Goal: Task Accomplishment & Management: Complete application form

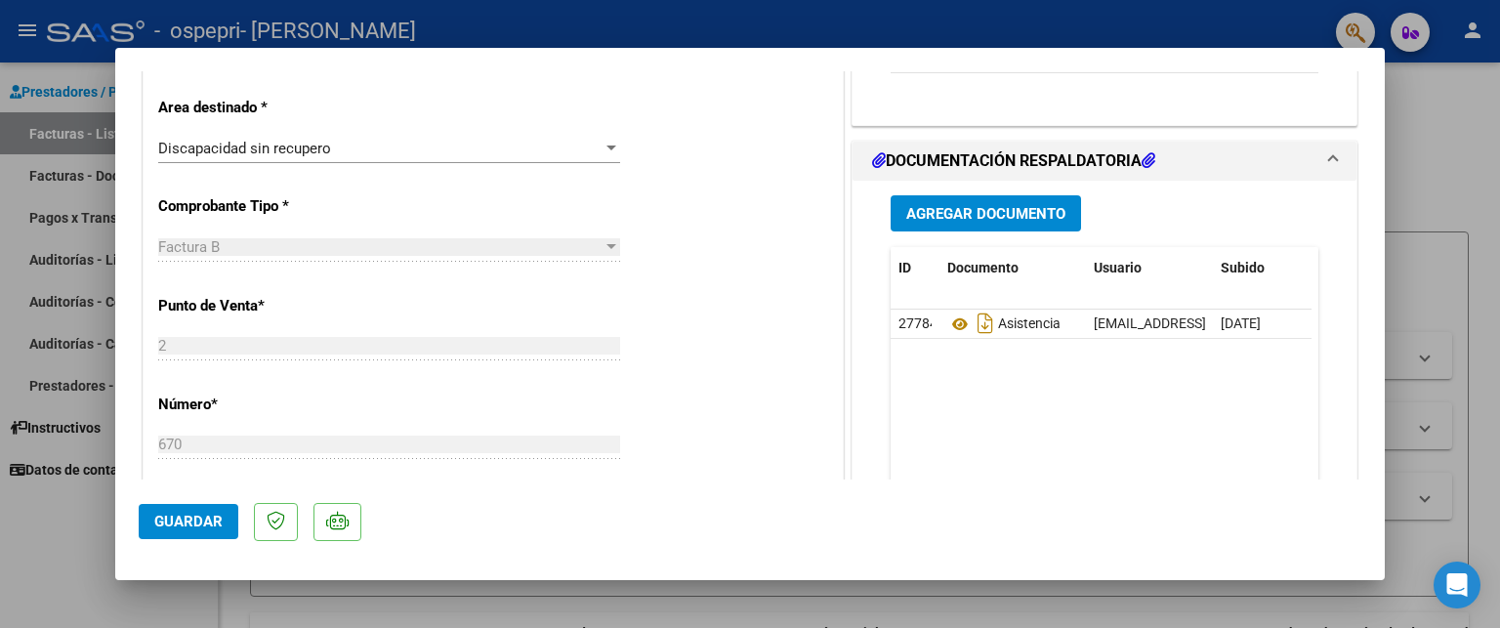
scroll to position [414, 0]
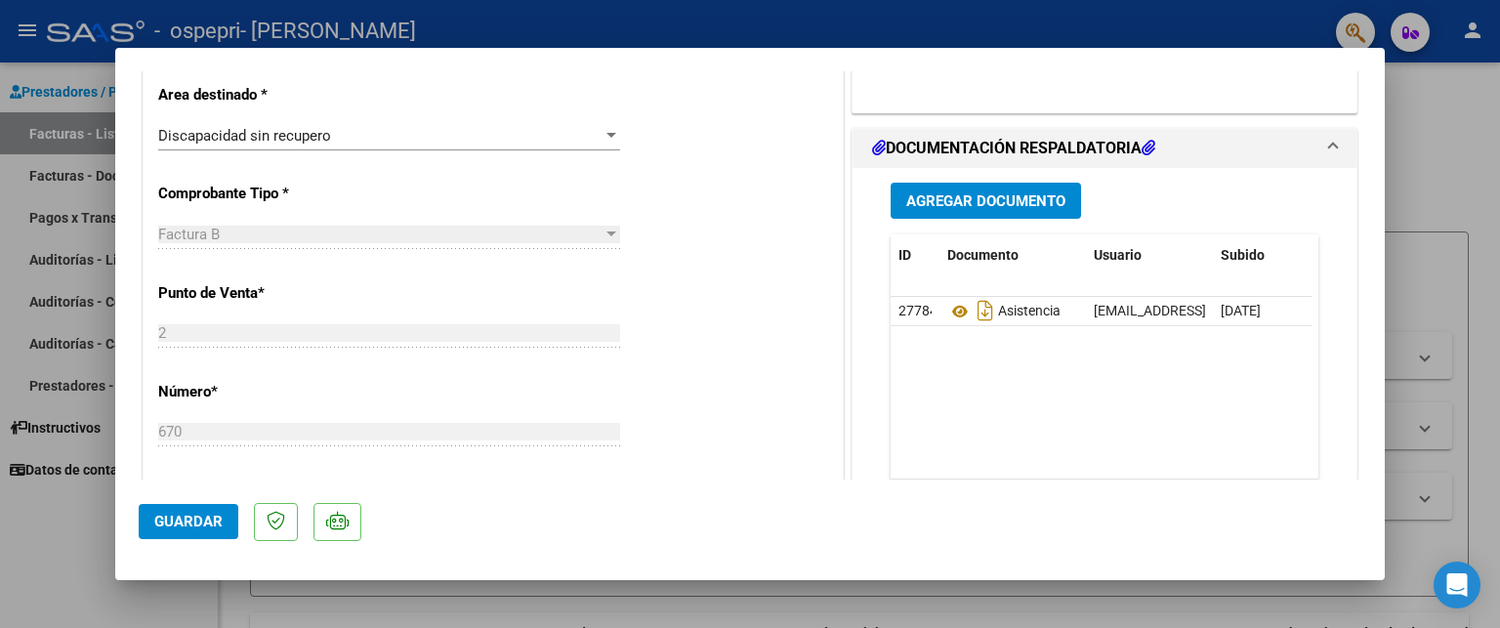
click at [603, 241] on div at bounding box center [612, 235] width 18 height 16
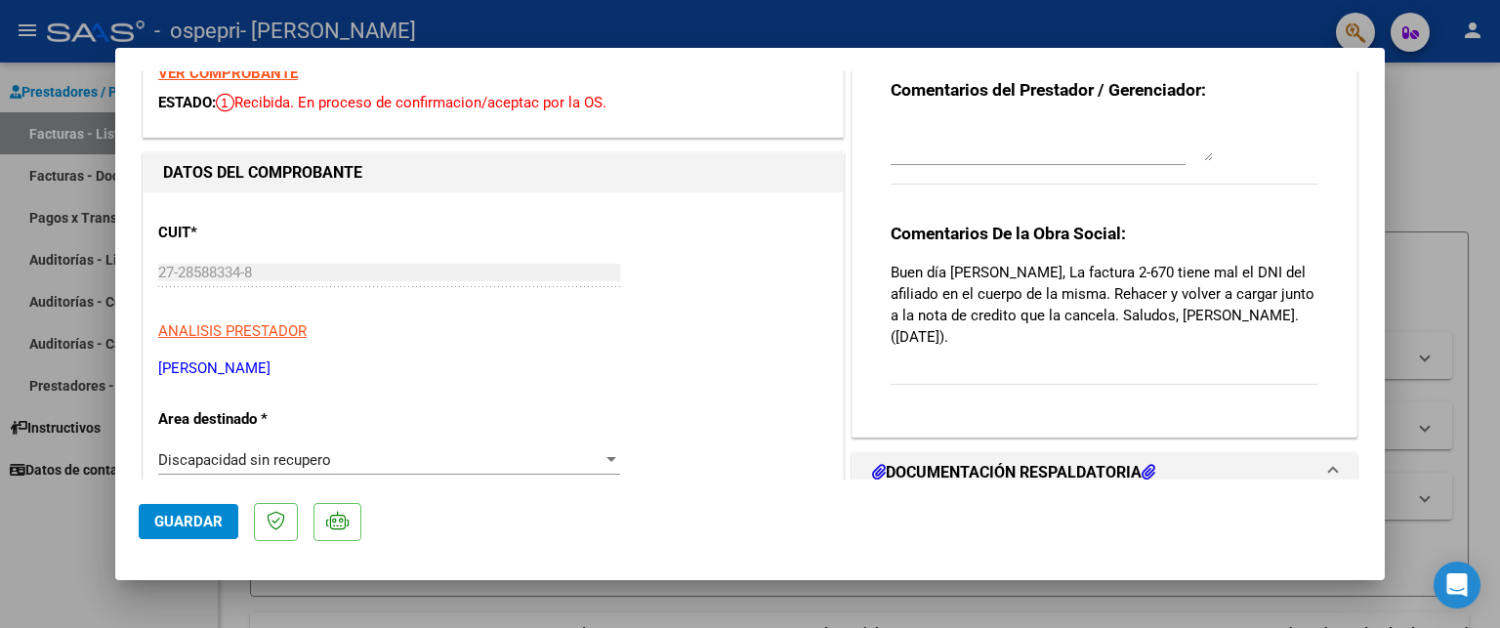
scroll to position [0, 0]
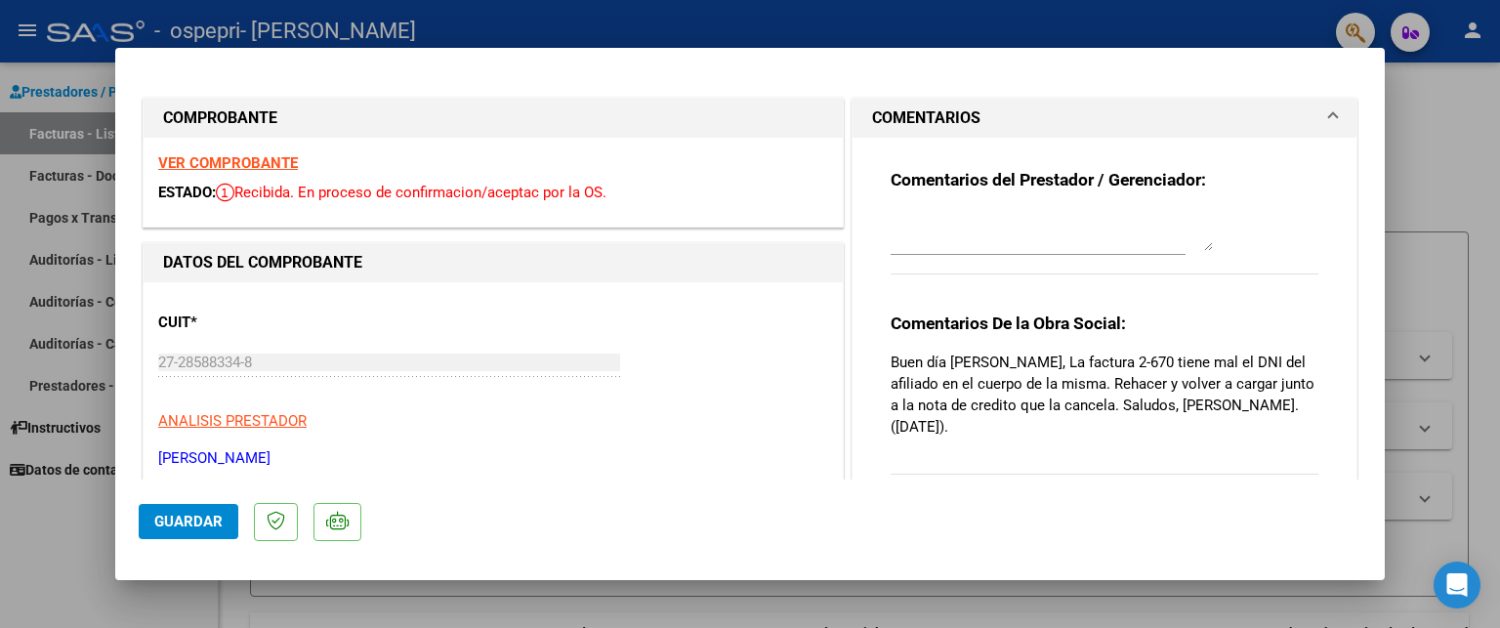
click at [1455, 202] on div at bounding box center [750, 314] width 1500 height 628
type input "$ 0,00"
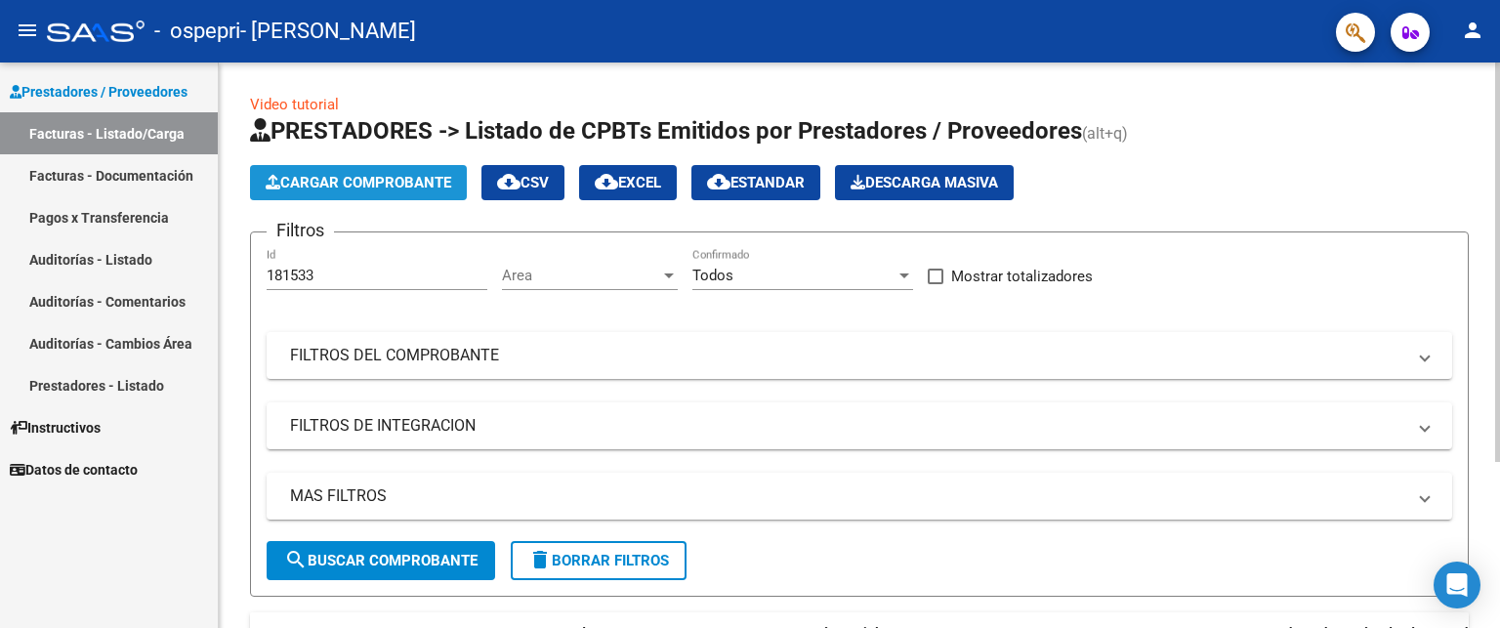
click at [449, 176] on span "Cargar Comprobante" at bounding box center [359, 183] width 186 height 18
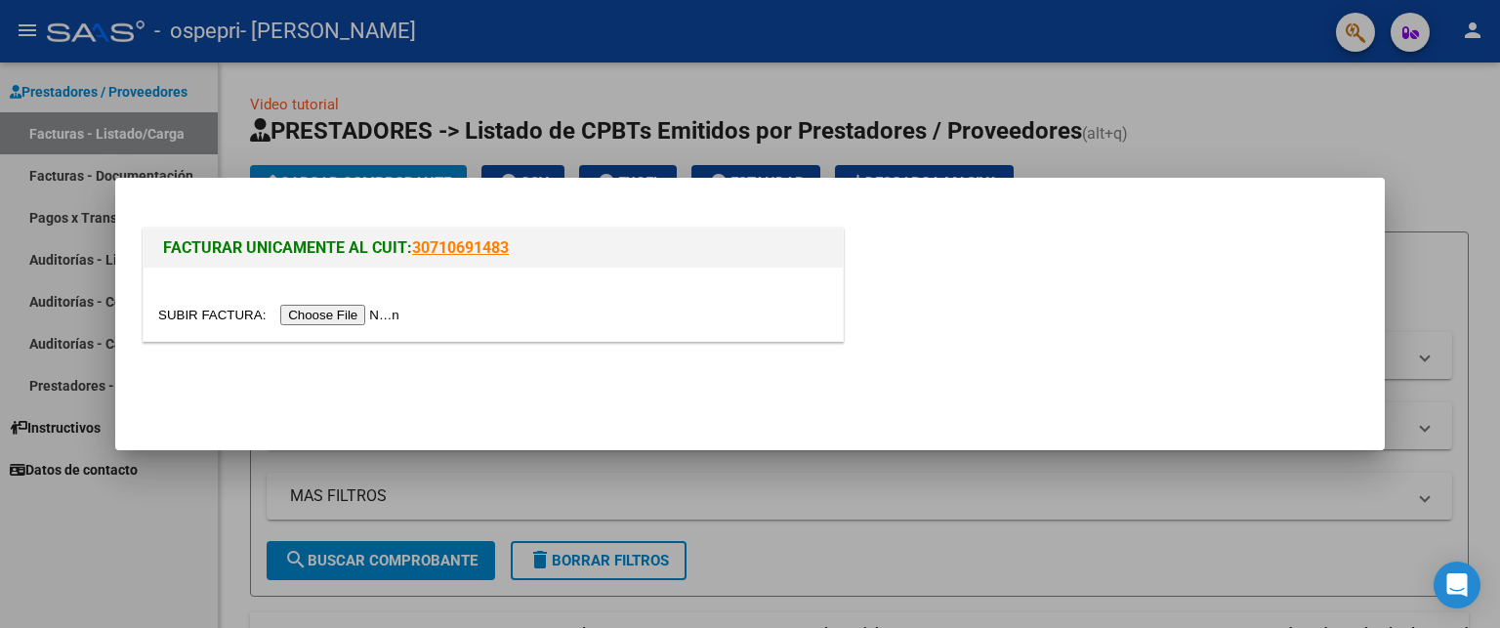
click at [321, 319] on input "file" at bounding box center [281, 315] width 247 height 21
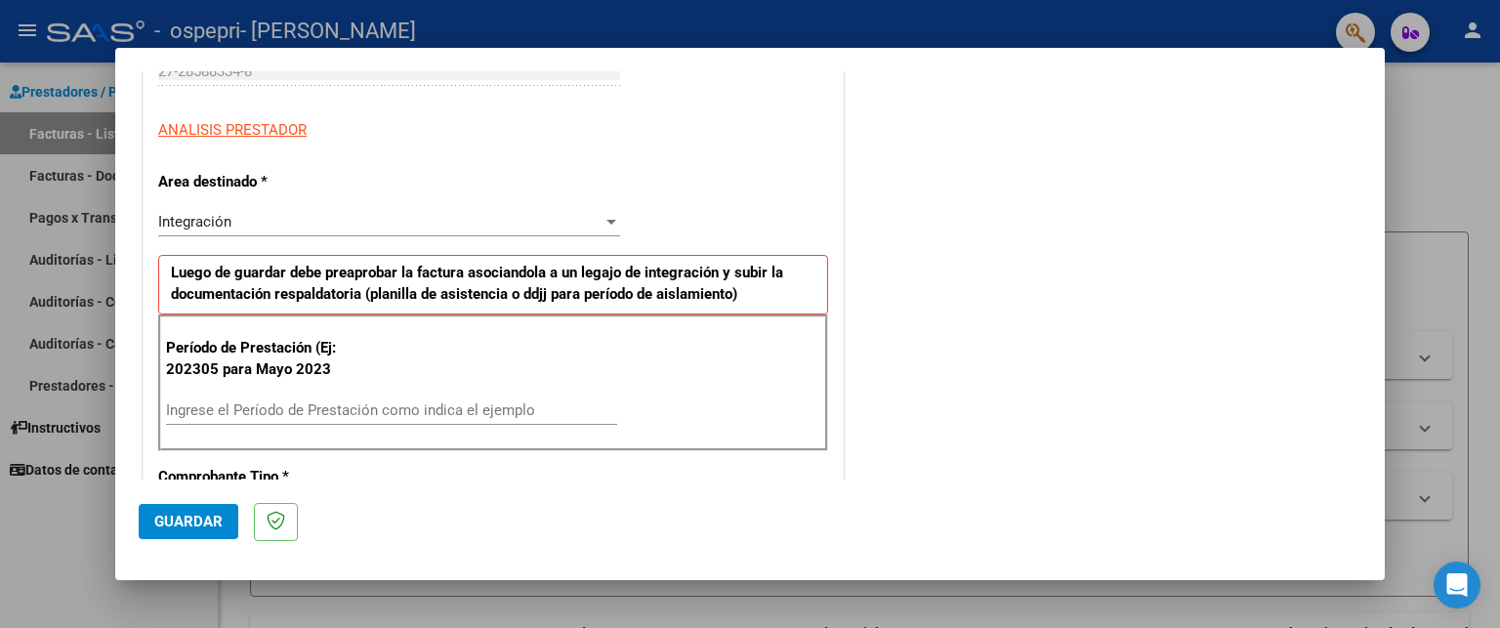
scroll to position [340, 0]
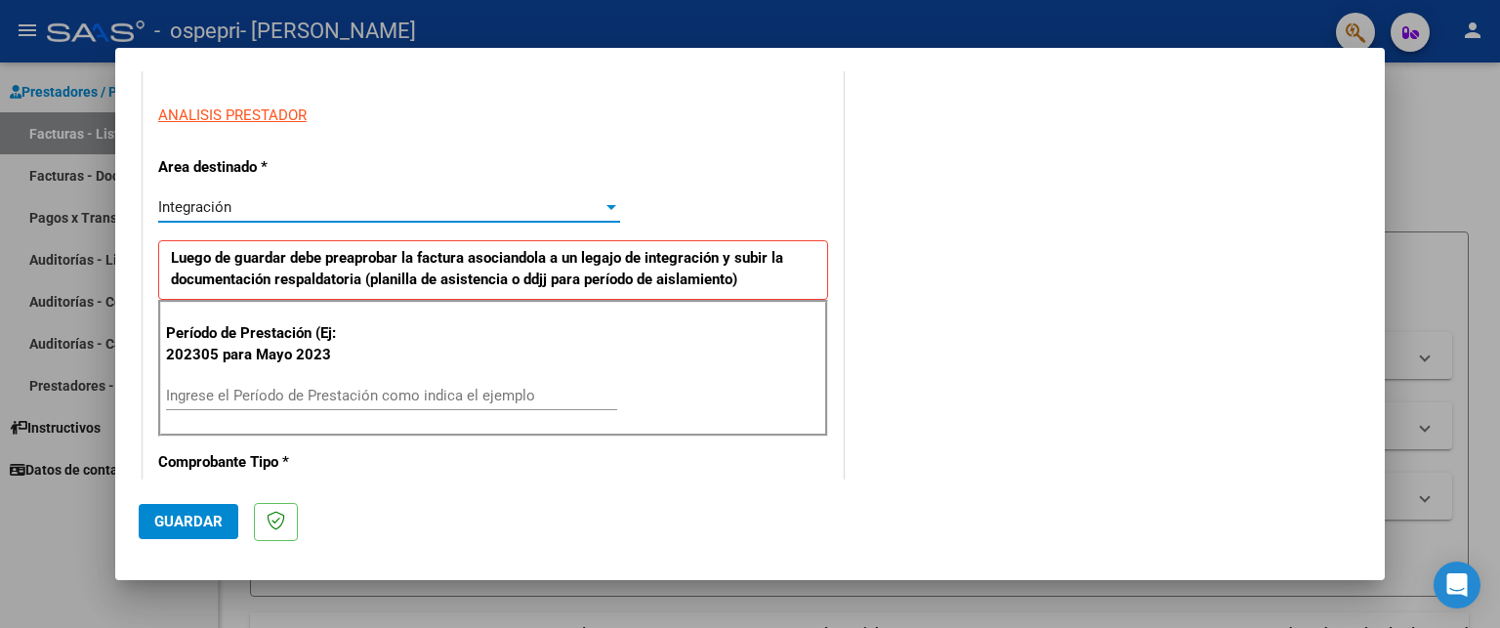
click at [603, 210] on div at bounding box center [612, 207] width 18 height 16
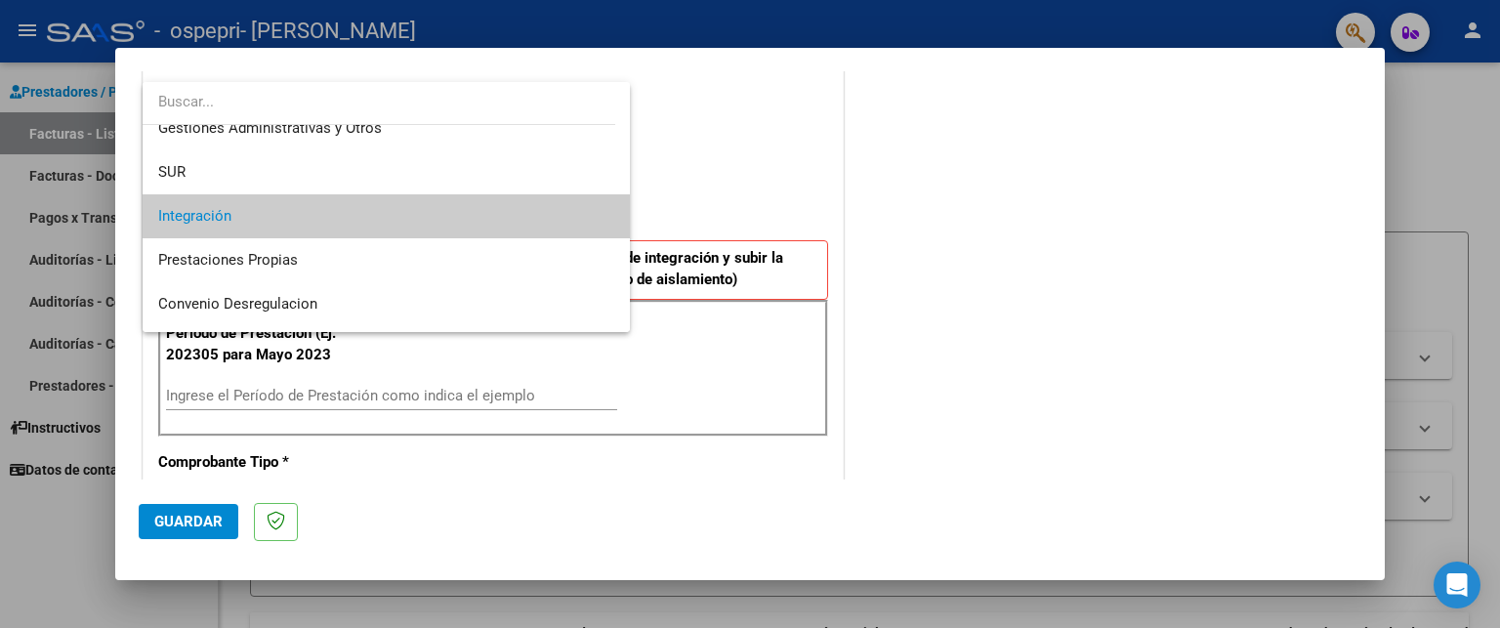
scroll to position [145, 0]
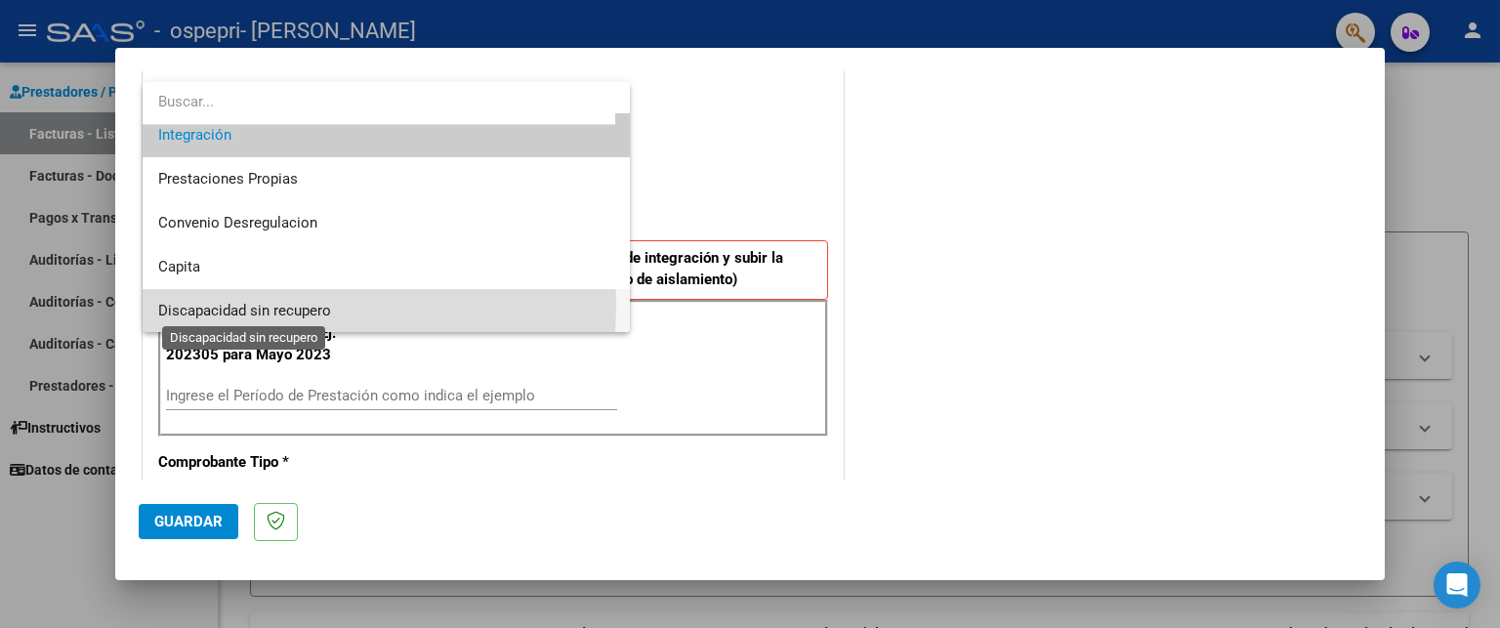
click at [247, 304] on span "Discapacidad sin recupero" at bounding box center [244, 311] width 173 height 18
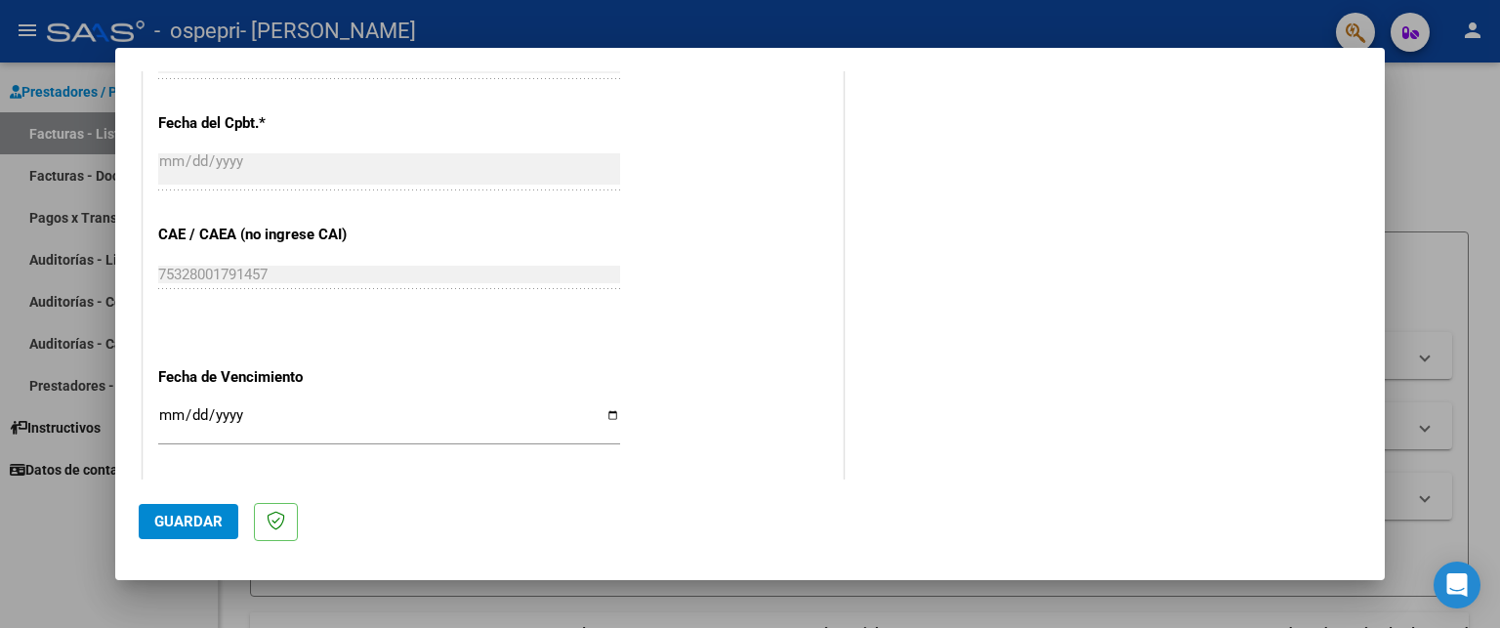
scroll to position [928, 0]
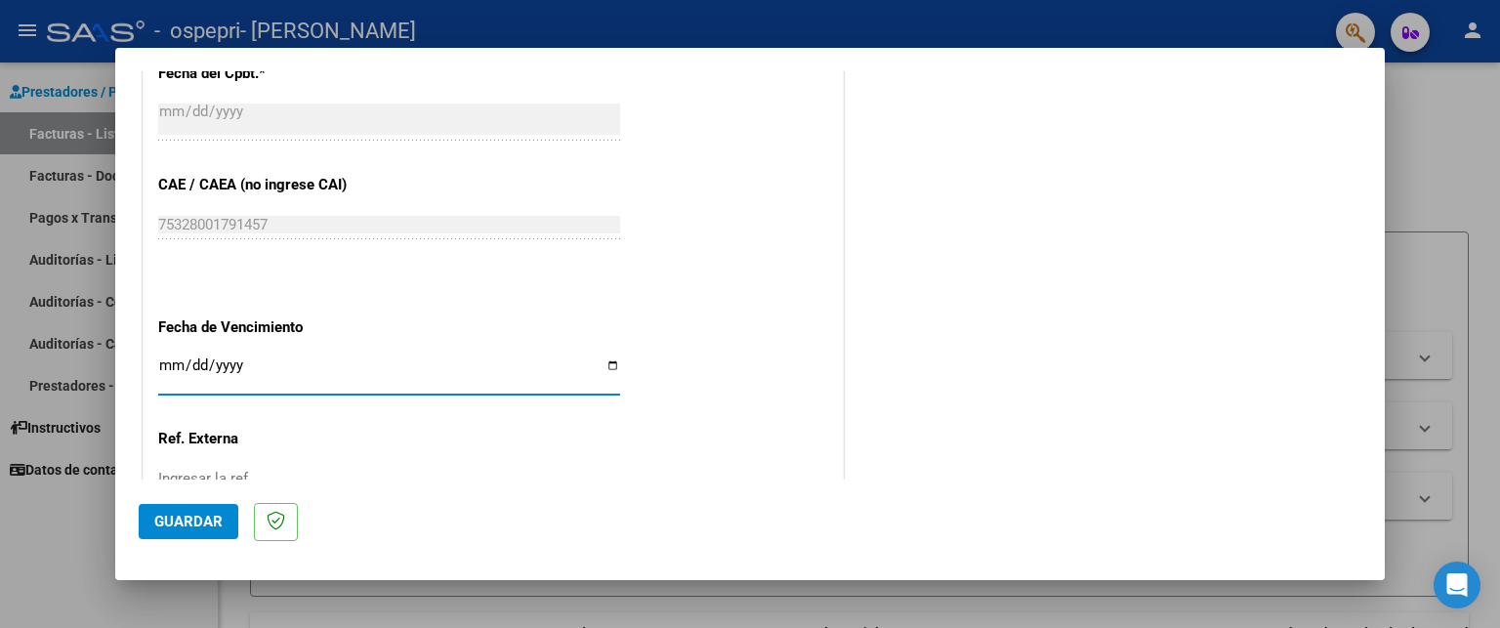
click at [273, 367] on input "Ingresar la fecha" at bounding box center [389, 372] width 462 height 31
type input "[DATE]"
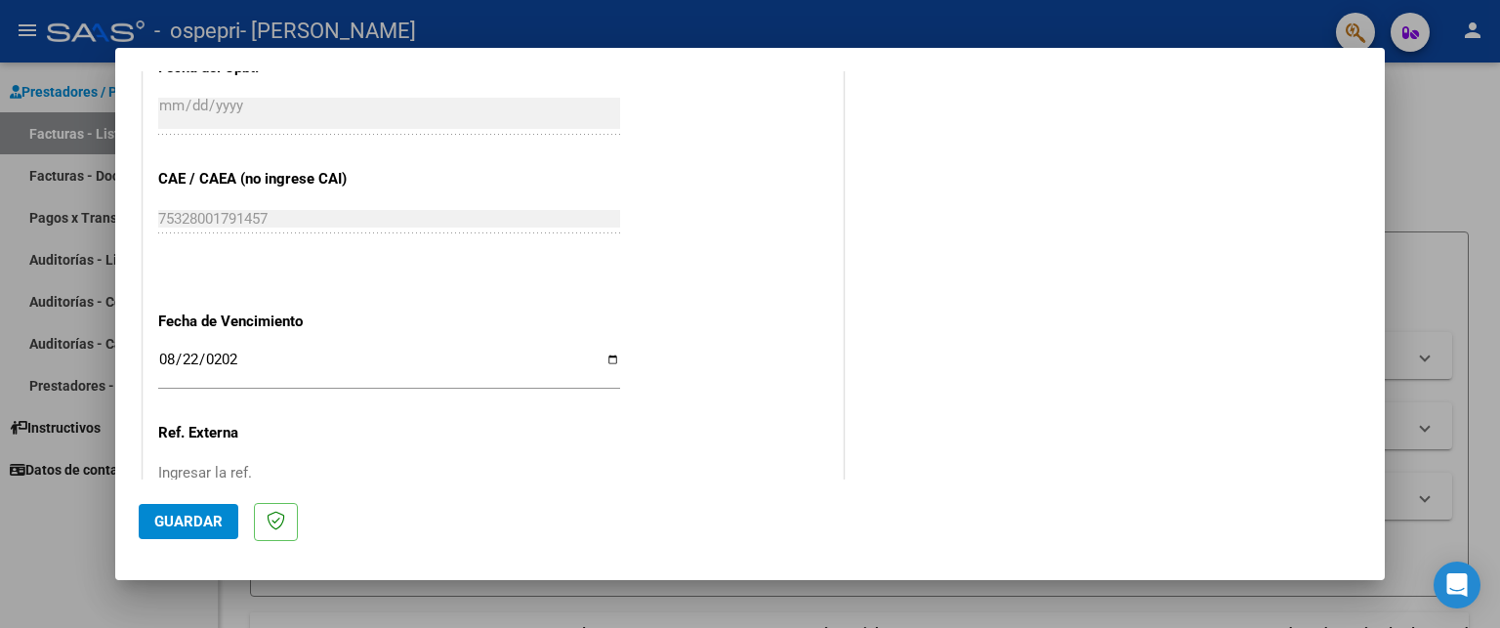
scroll to position [1076, 0]
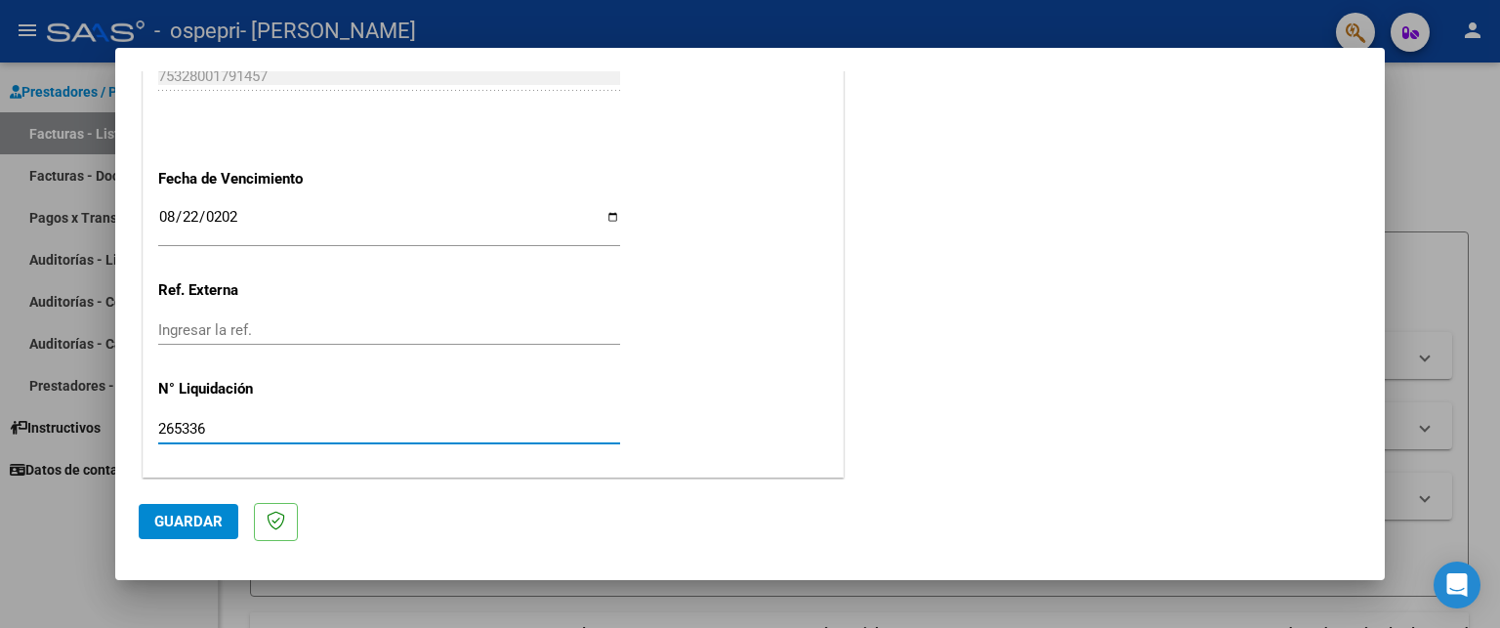
type input "265336"
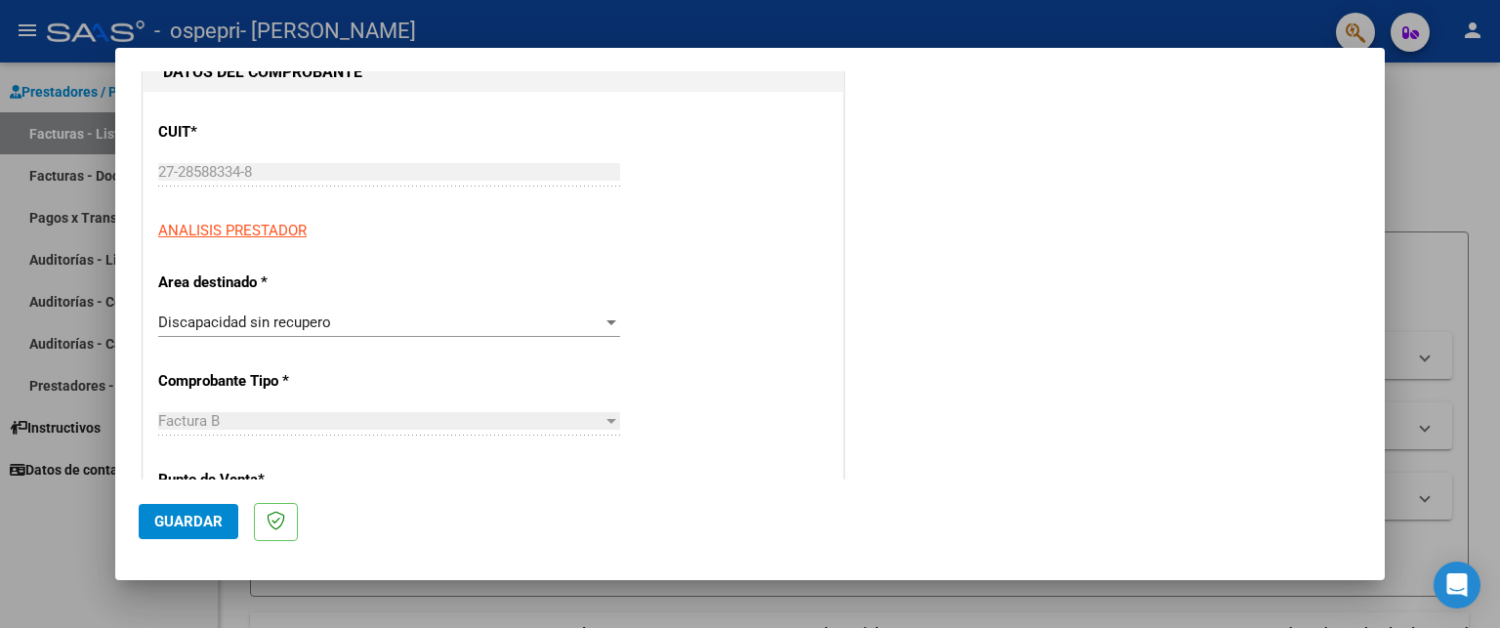
scroll to position [0, 0]
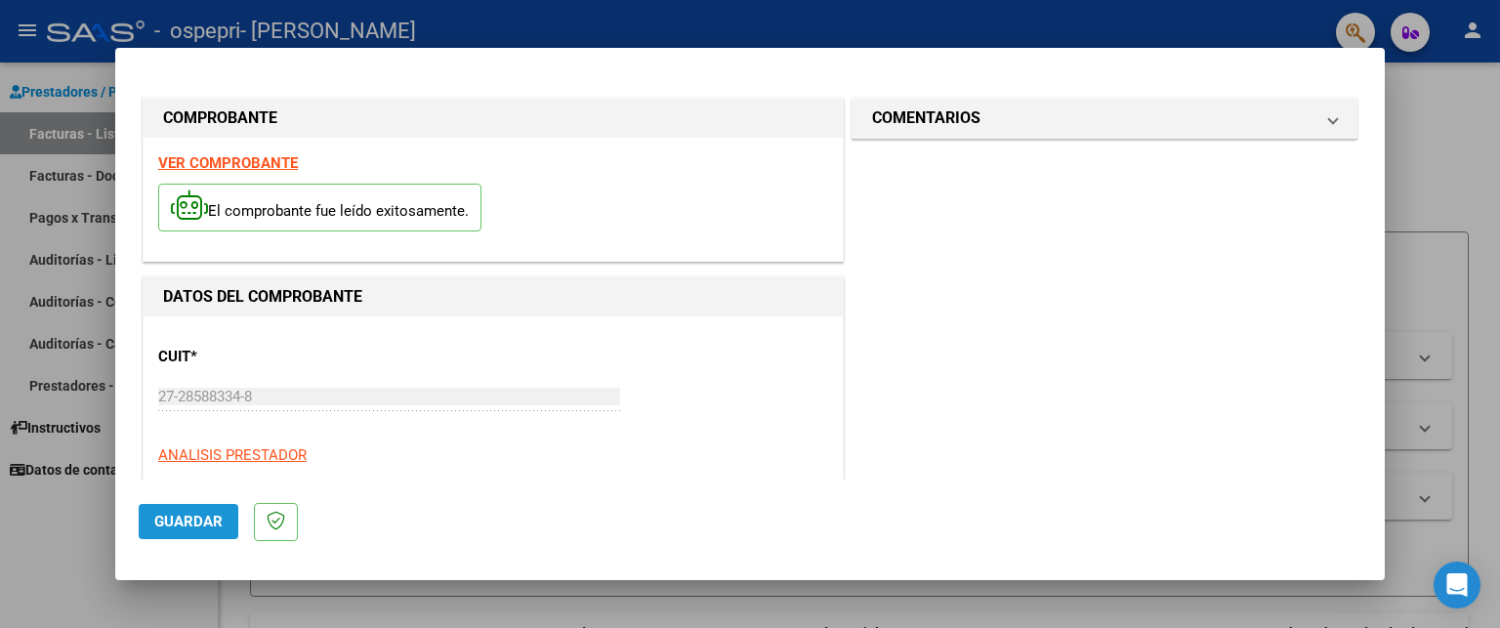
click at [206, 516] on span "Guardar" at bounding box center [188, 522] width 68 height 18
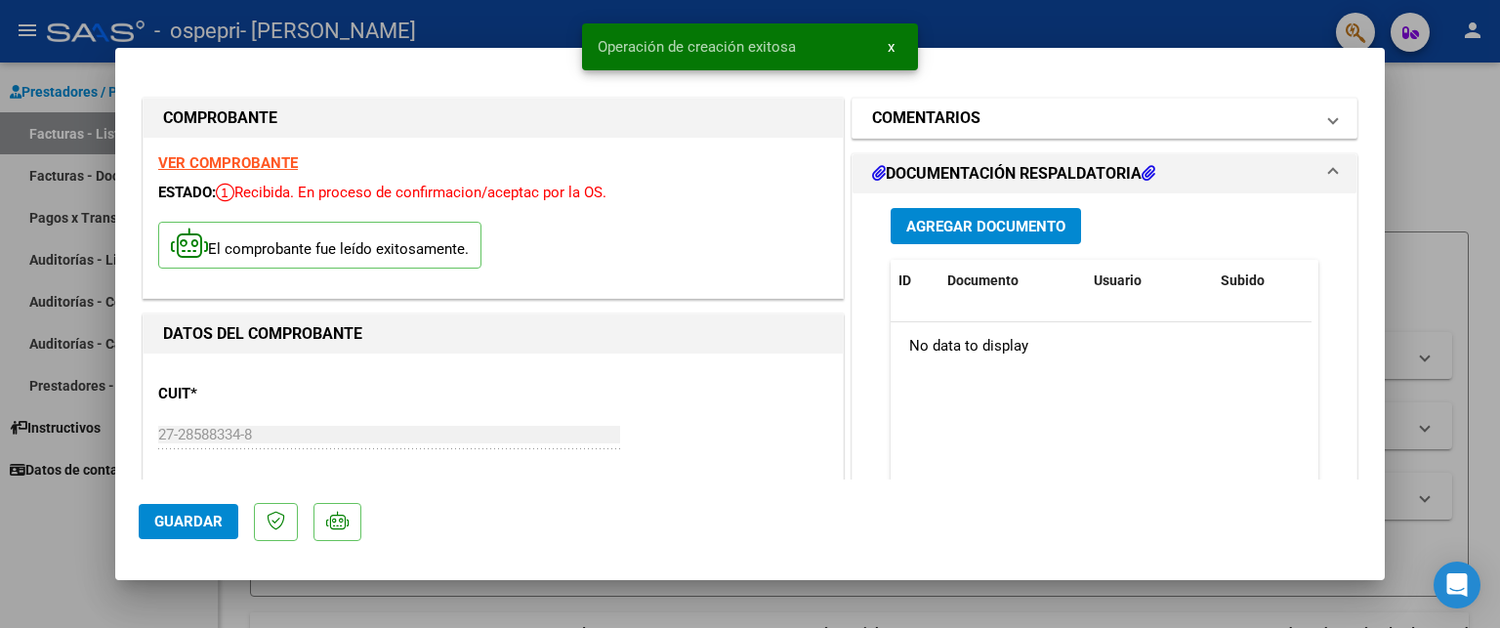
click at [1106, 118] on mat-panel-title "COMENTARIOS" at bounding box center [1092, 117] width 441 height 23
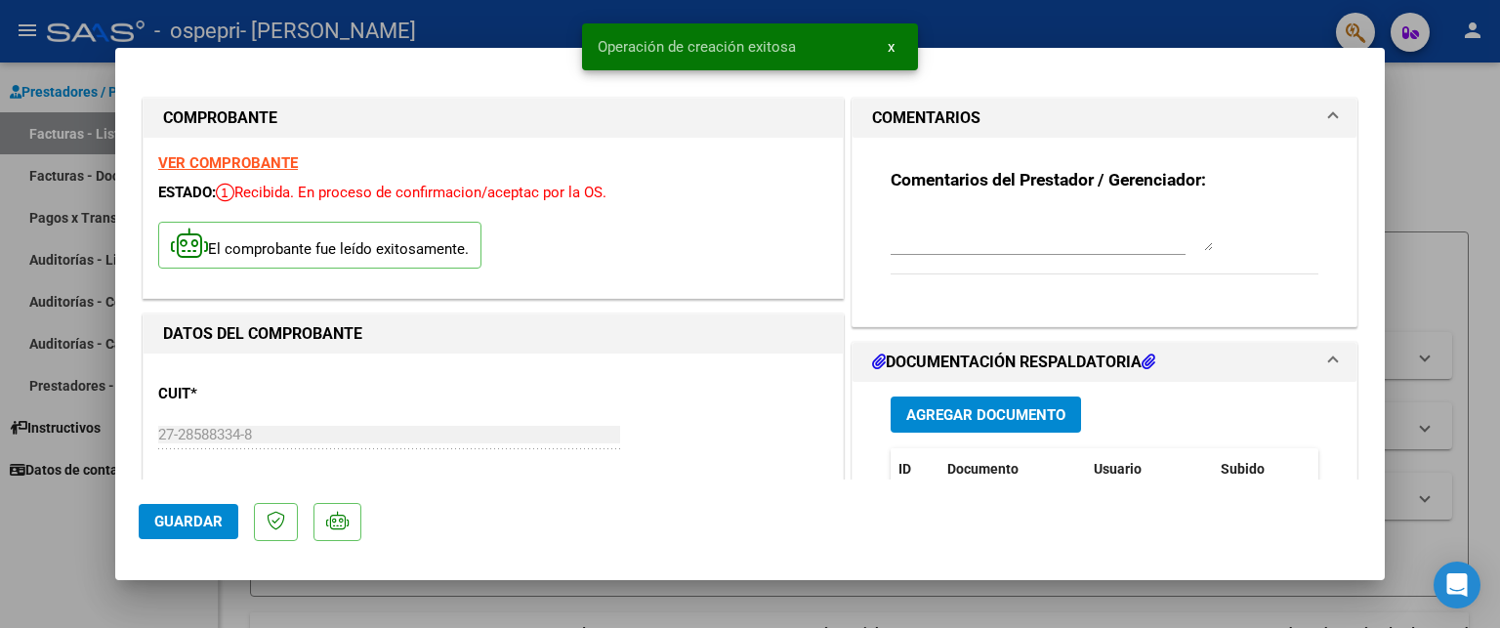
click at [1106, 118] on mat-panel-title "COMENTARIOS" at bounding box center [1092, 117] width 441 height 23
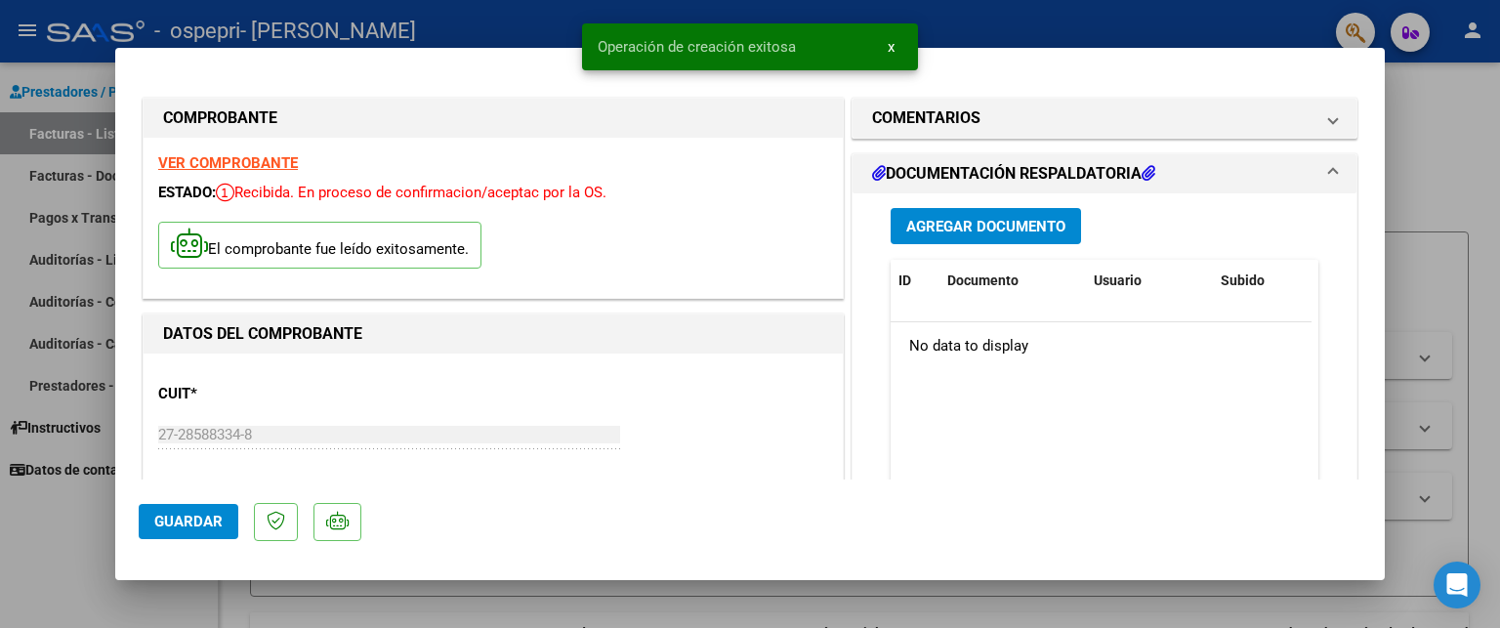
click at [1246, 175] on mat-panel-title "DOCUMENTACIÓN RESPALDATORIA" at bounding box center [1092, 173] width 441 height 23
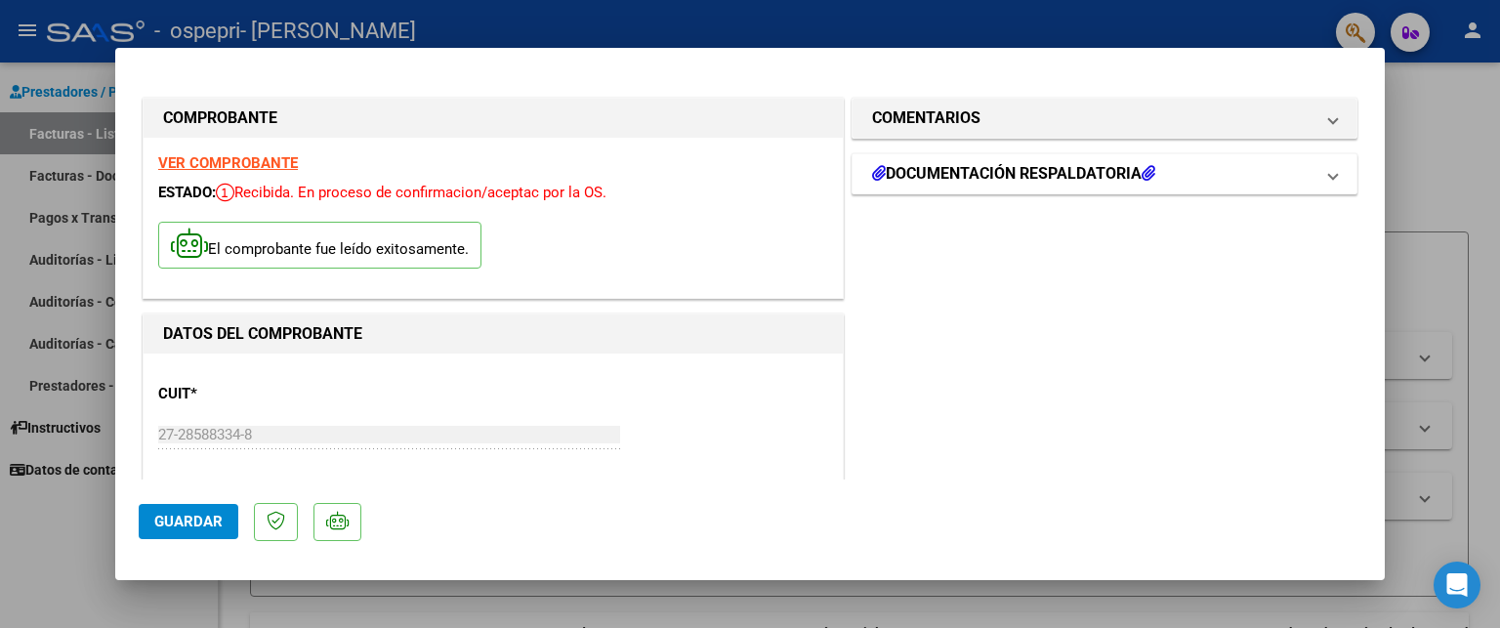
click at [1329, 180] on span at bounding box center [1333, 173] width 8 height 23
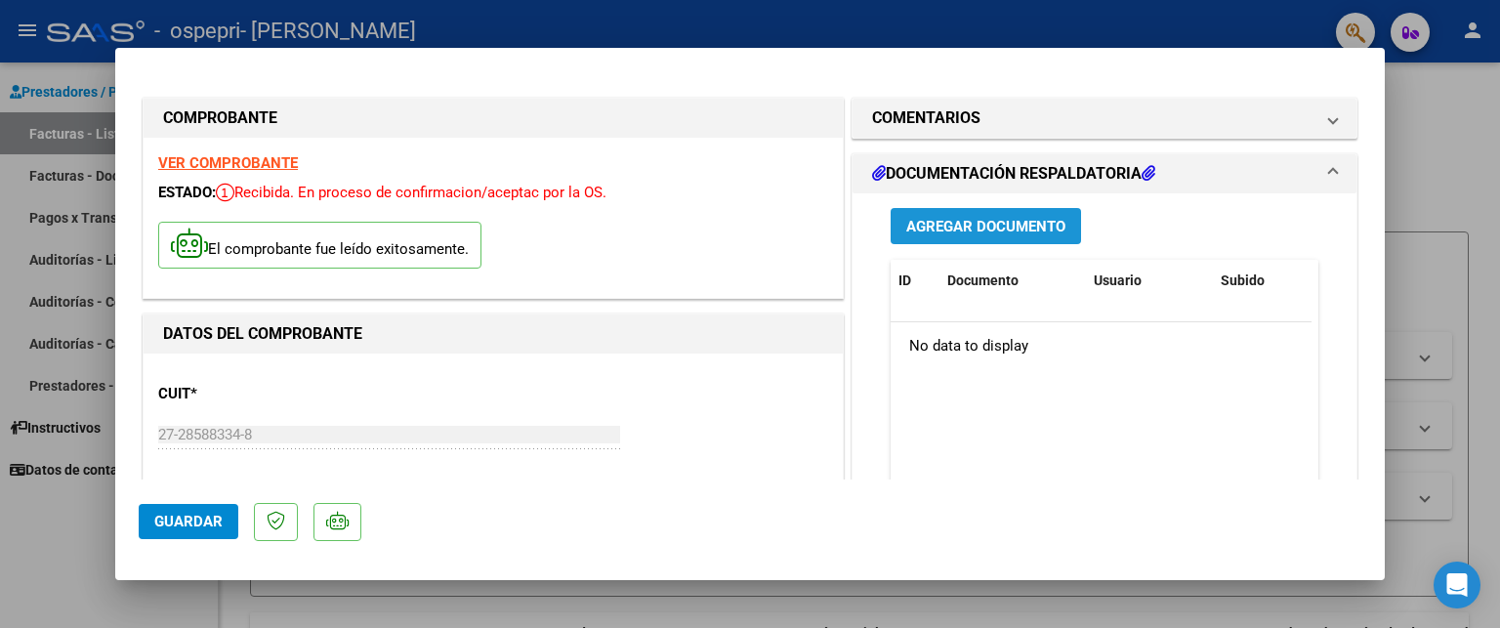
click at [1024, 221] on span "Agregar Documento" at bounding box center [985, 227] width 159 height 18
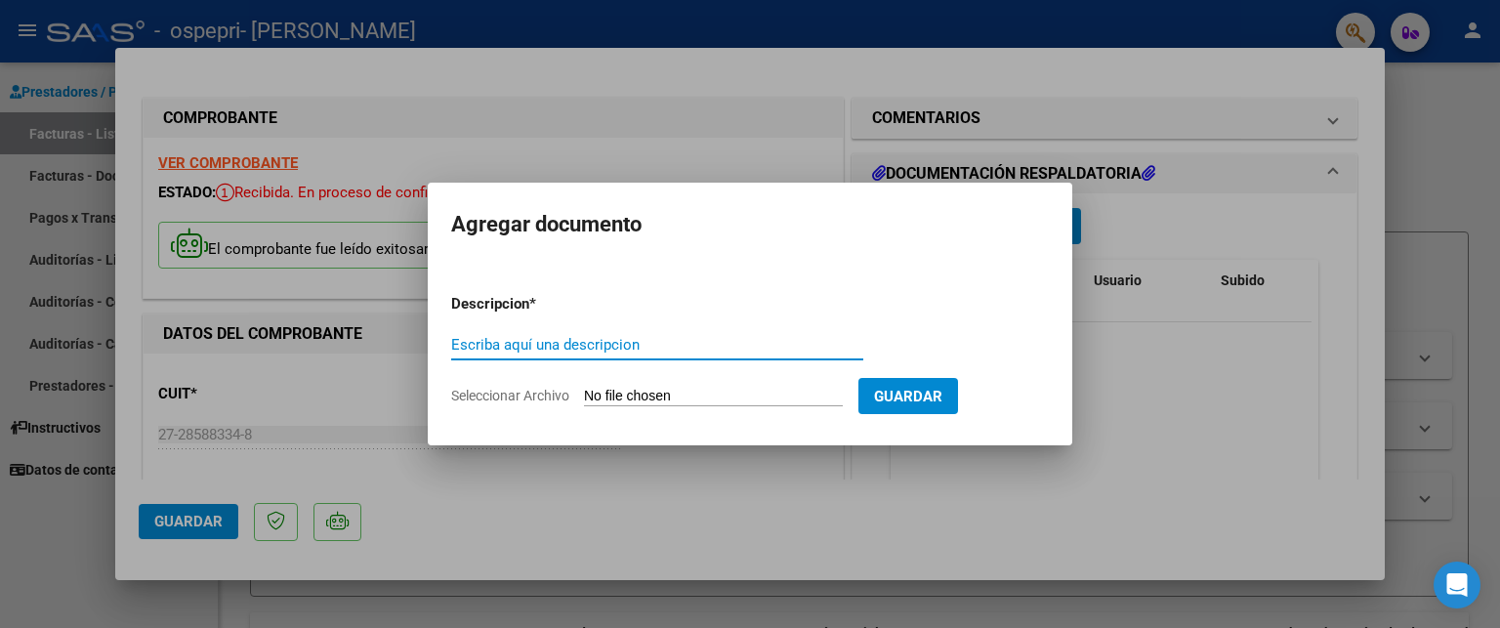
click at [756, 343] on input "Escriba aquí una descripcion" at bounding box center [657, 345] width 412 height 18
type input "ASISTENCIA"
click at [765, 400] on input "Seleccionar Archivo" at bounding box center [713, 397] width 259 height 19
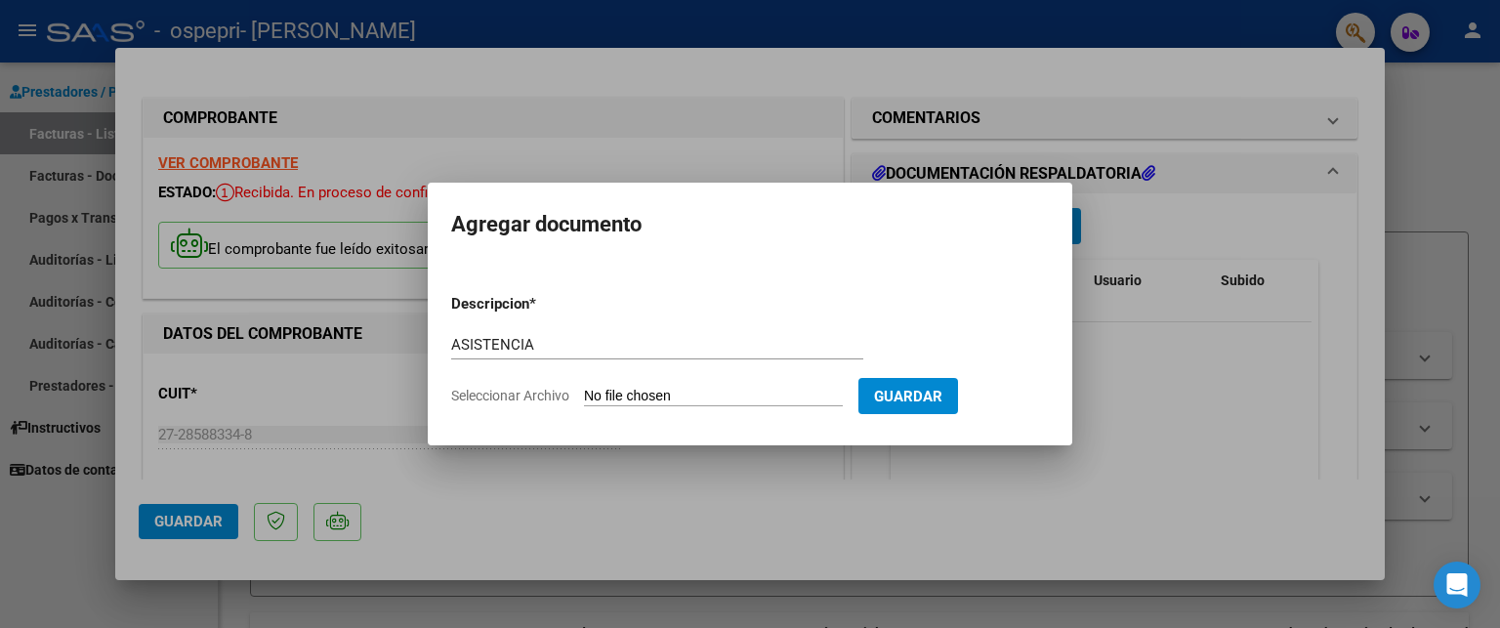
type input "C:\fakepath\asistencia cruces.pdf"
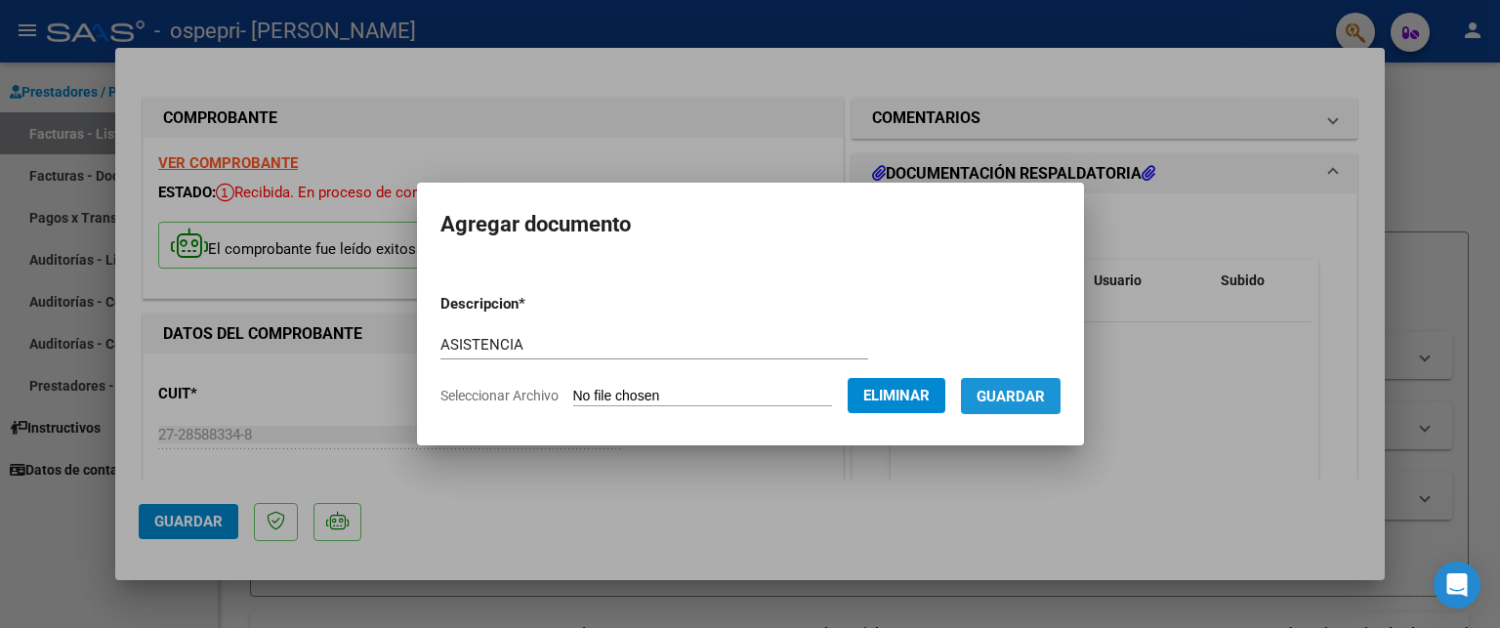
click at [1027, 393] on span "Guardar" at bounding box center [1011, 397] width 68 height 18
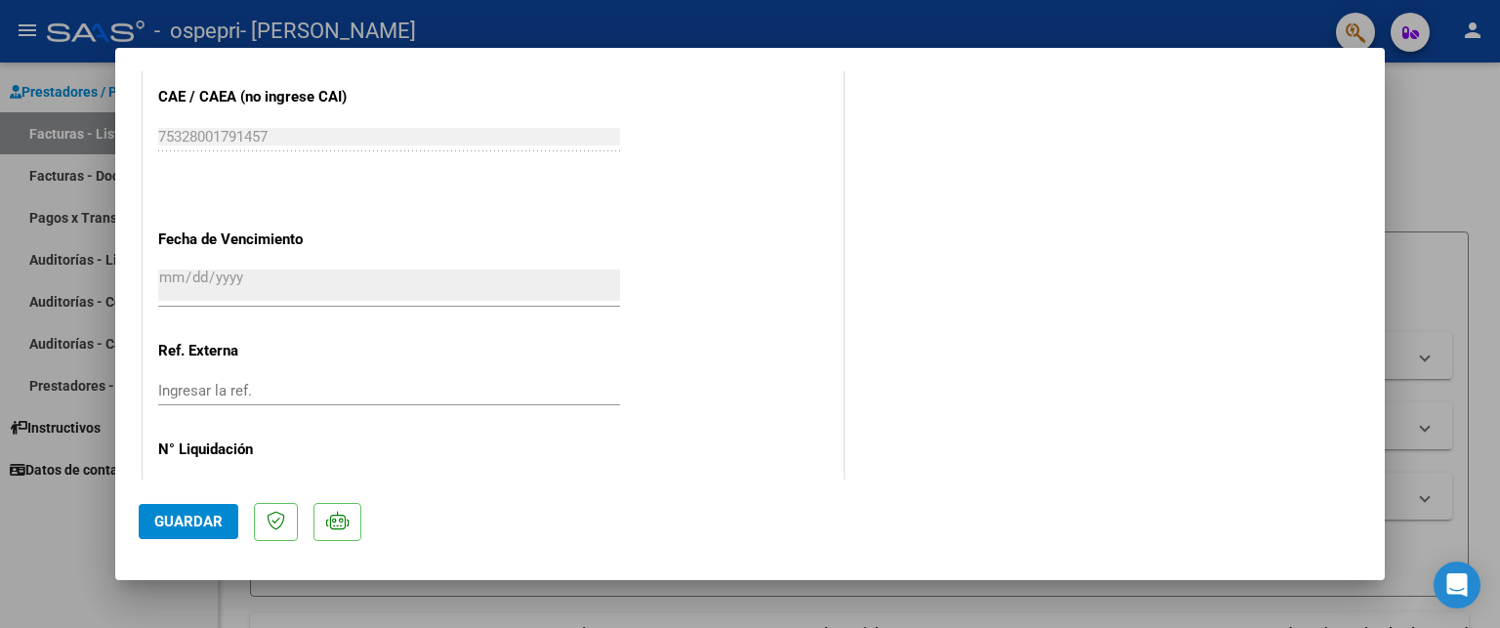
scroll to position [1151, 0]
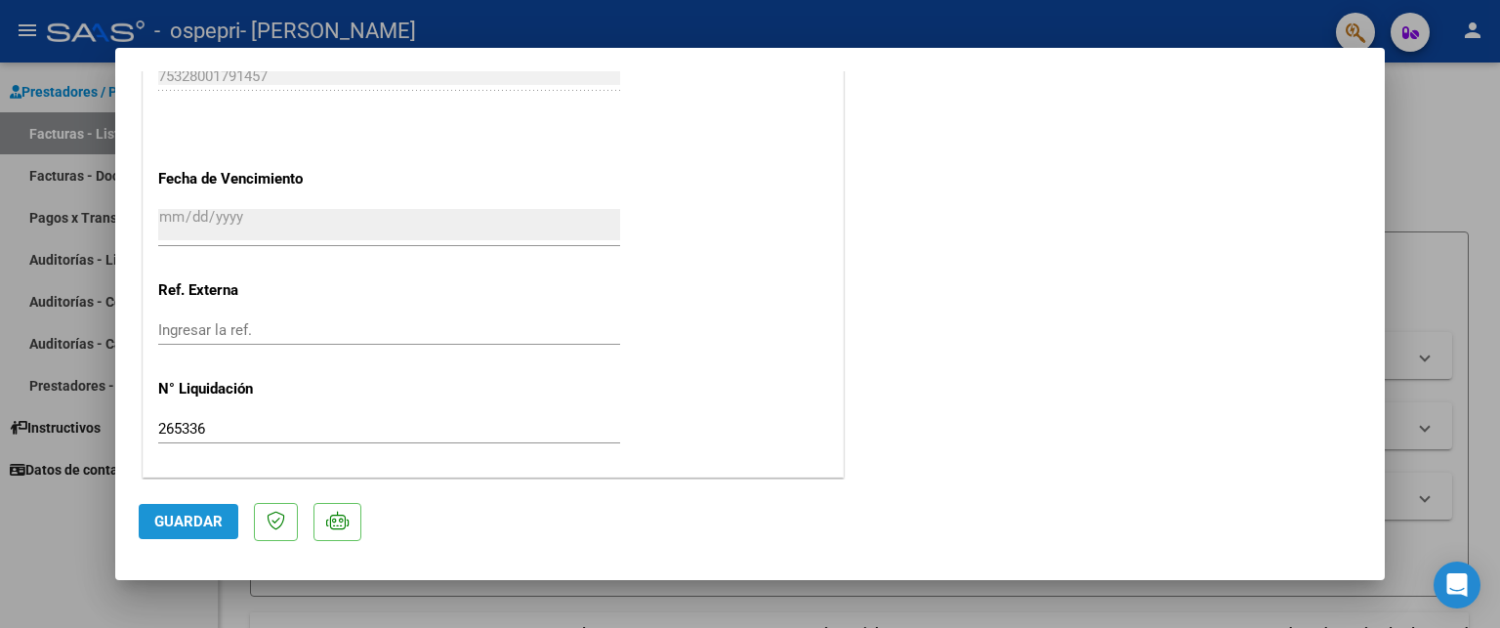
click at [207, 516] on span "Guardar" at bounding box center [188, 522] width 68 height 18
click at [1425, 167] on div at bounding box center [750, 314] width 1500 height 628
type input "$ 0,00"
